Goal: Complete application form: Complete application form

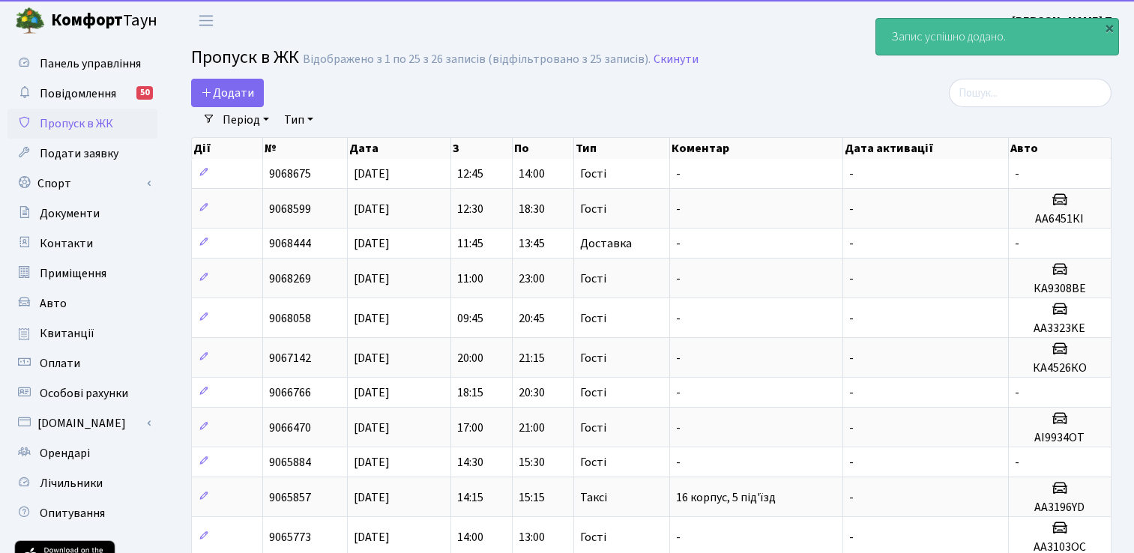
select select "25"
drag, startPoint x: 0, startPoint y: 0, endPoint x: 247, endPoint y: 91, distance: 262.7
click at [247, 91] on span "Додати" at bounding box center [227, 93] width 53 height 16
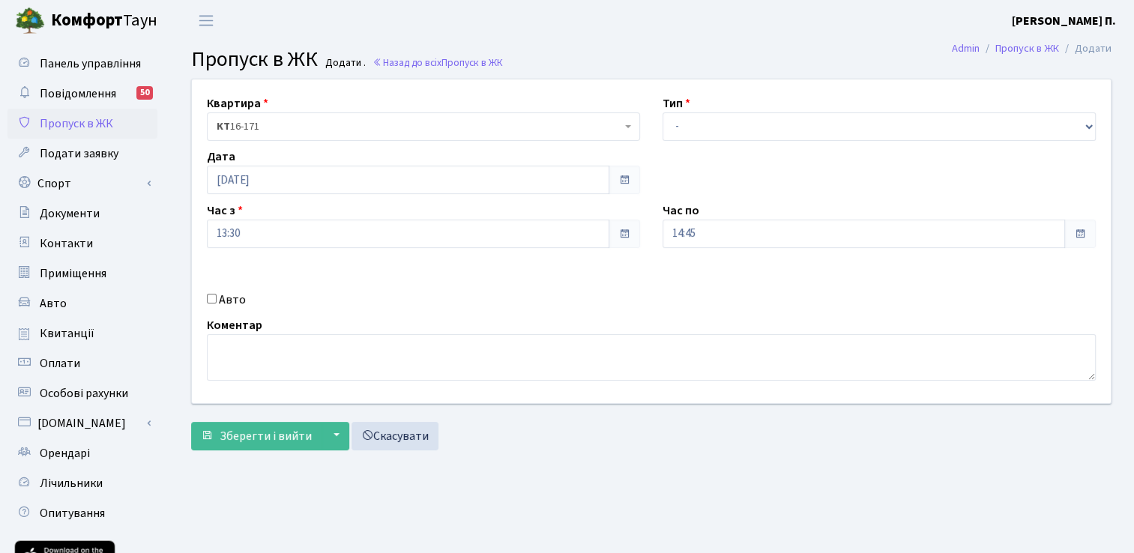
click at [210, 295] on input "Авто" at bounding box center [212, 299] width 10 height 10
checkbox input "true"
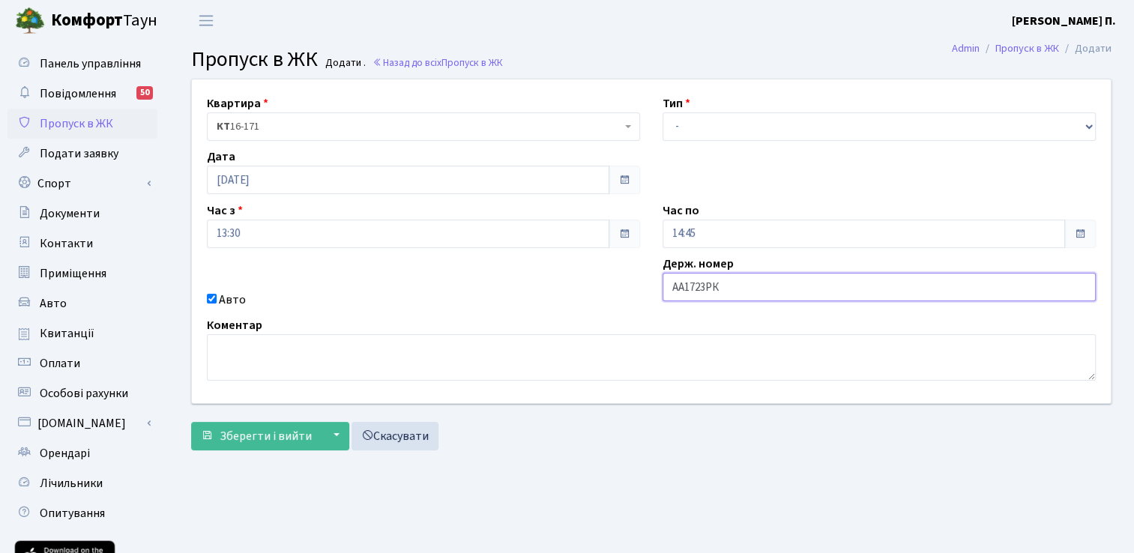
type input "АА1723РК"
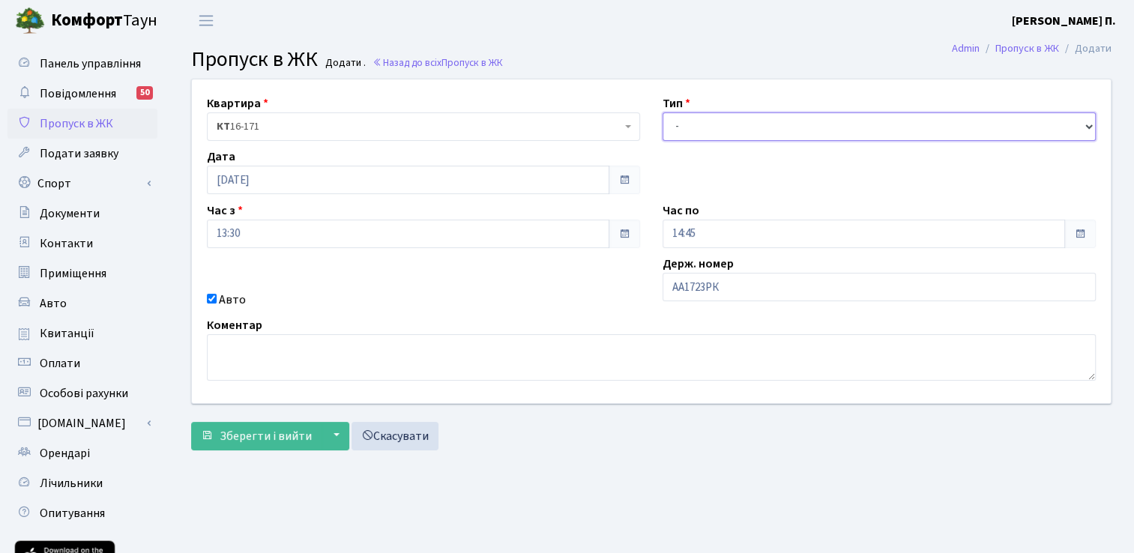
click at [739, 119] on select "- Доставка Таксі Гості Сервіс" at bounding box center [878, 126] width 433 height 28
select select "2"
click at [662, 112] on select "- Доставка Таксі Гості Сервіс" at bounding box center [878, 126] width 433 height 28
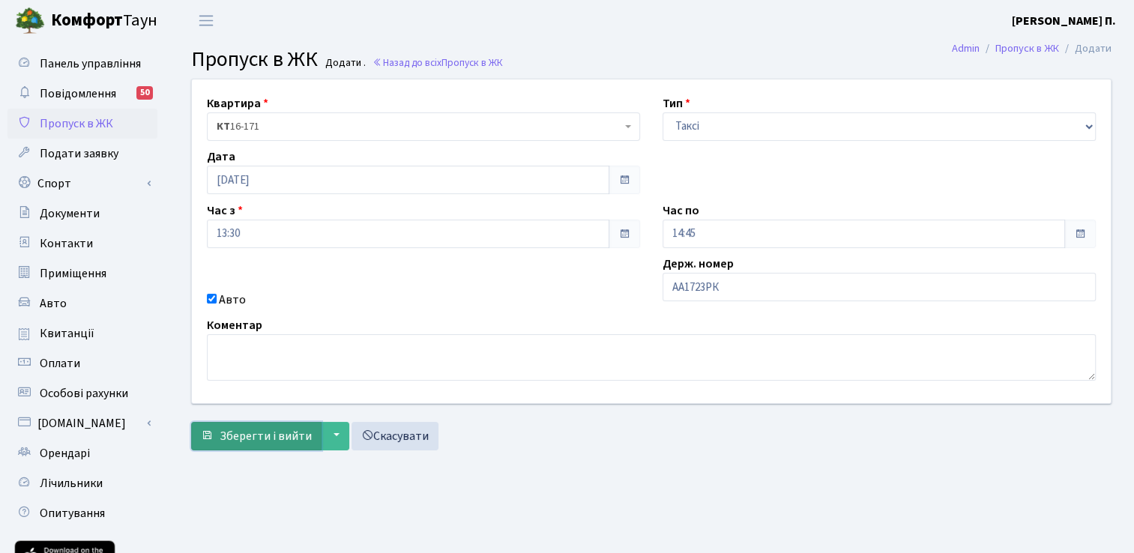
click at [287, 438] on span "Зберегти і вийти" at bounding box center [266, 436] width 92 height 16
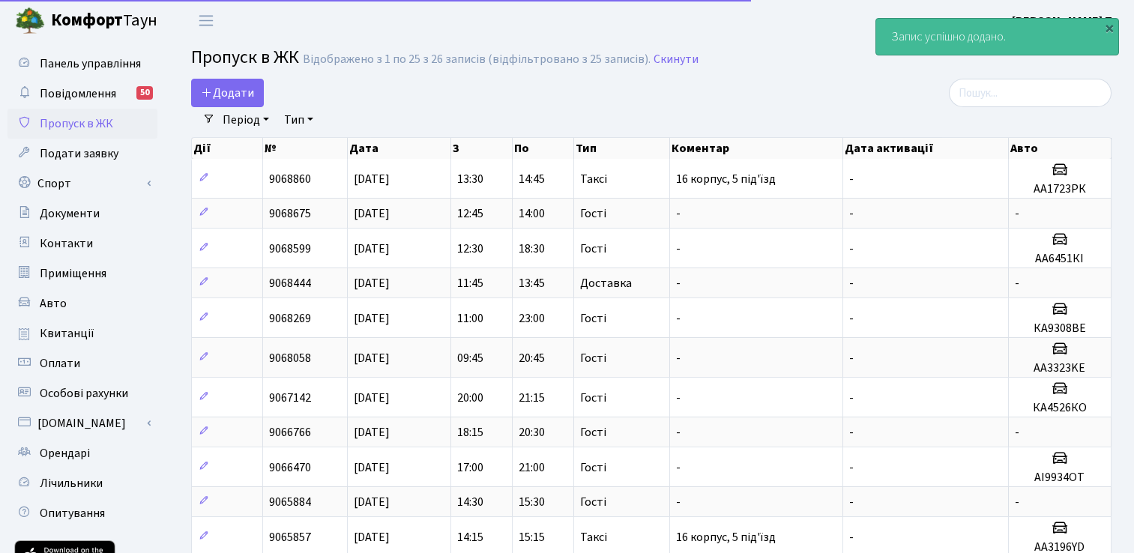
select select "25"
